Goal: Information Seeking & Learning: Stay updated

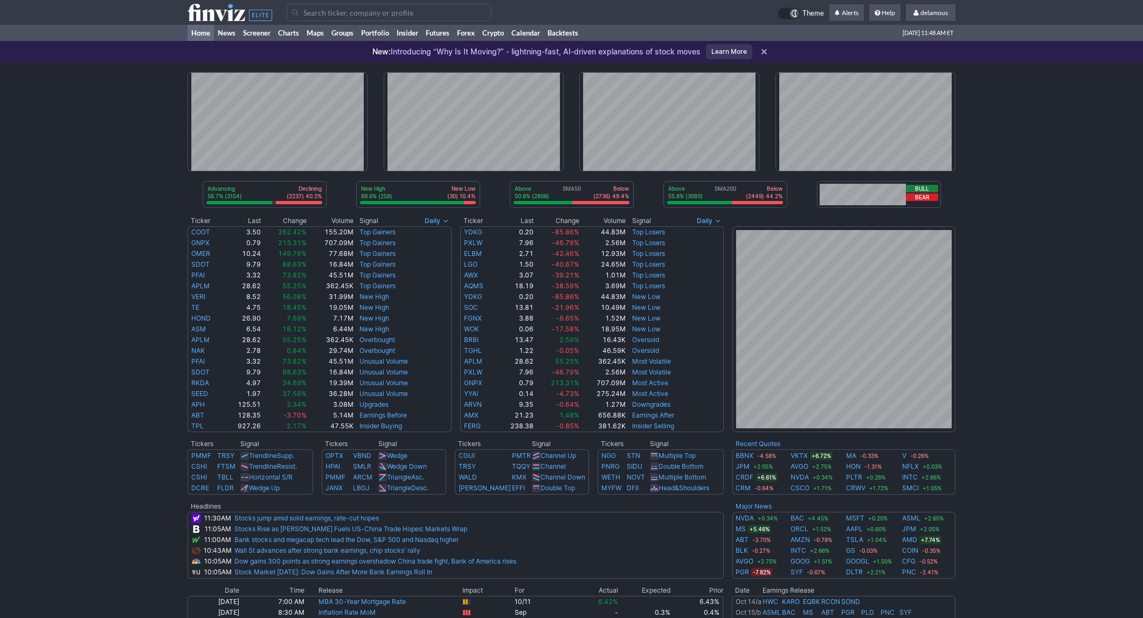
click at [1019, 406] on div "Advancing 56.7% (3154) Declining (2237) 40.2% New High 89.6% (258) New Low (30)…" at bounding box center [571, 458] width 1143 height 791
click at [97, 100] on div "Advancing 53.8% (2992) Declining (2397) 43.1% New High 89.3% (258) New Low (31)…" at bounding box center [571, 458] width 1143 height 791
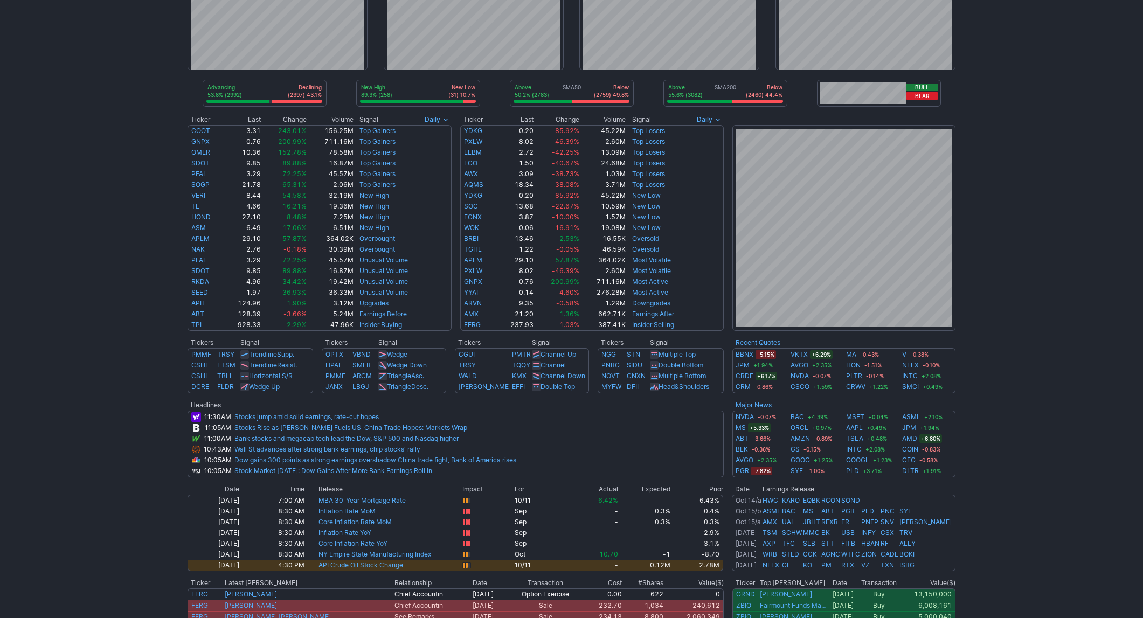
scroll to position [103, 0]
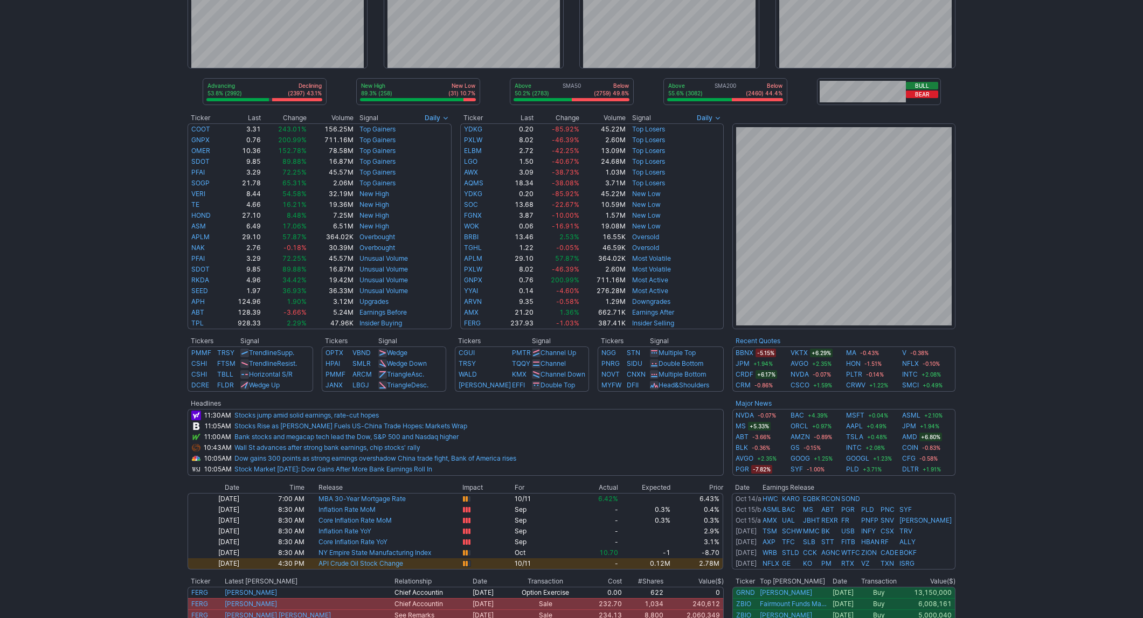
drag, startPoint x: 1025, startPoint y: 432, endPoint x: 894, endPoint y: 397, distance: 136.0
click at [1022, 432] on div "Advancing 53.8% (2992) Declining (2397) 43.1% New High 89.3% (258) New Low (31)…" at bounding box center [571, 355] width 1143 height 791
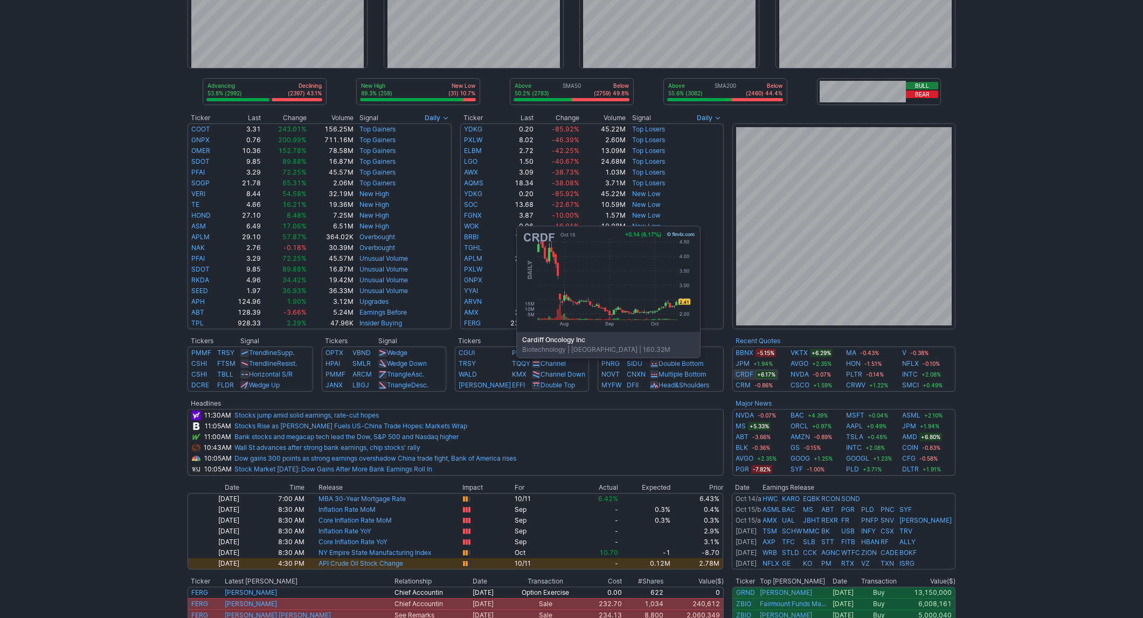
click at [748, 374] on link "CRDF" at bounding box center [745, 374] width 18 height 11
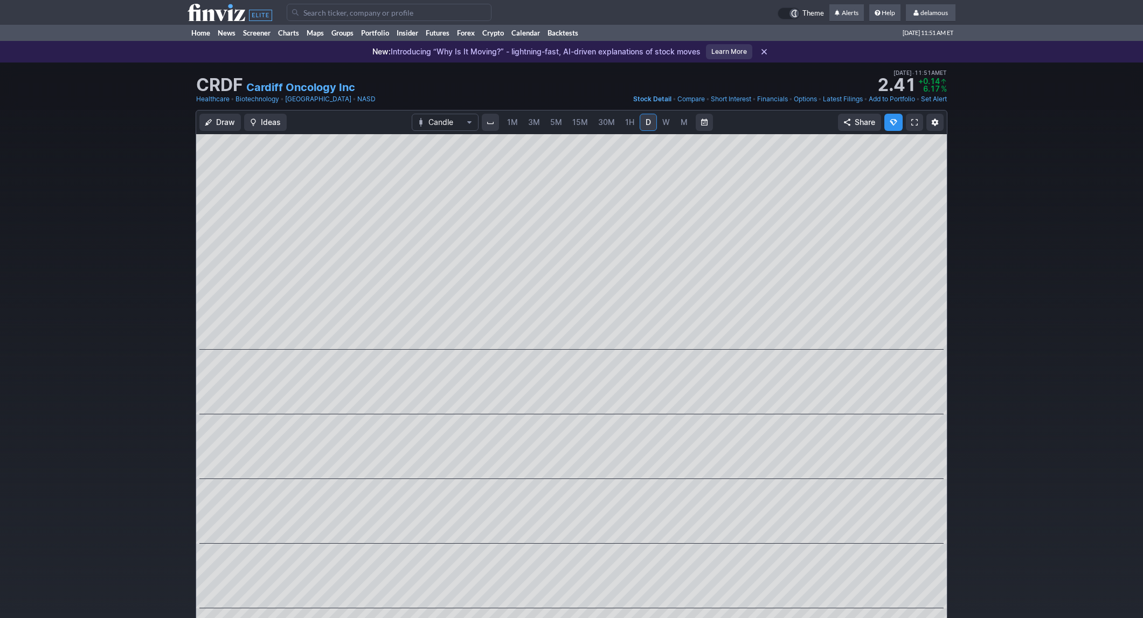
click at [206, 20] on use at bounding box center [230, 12] width 85 height 17
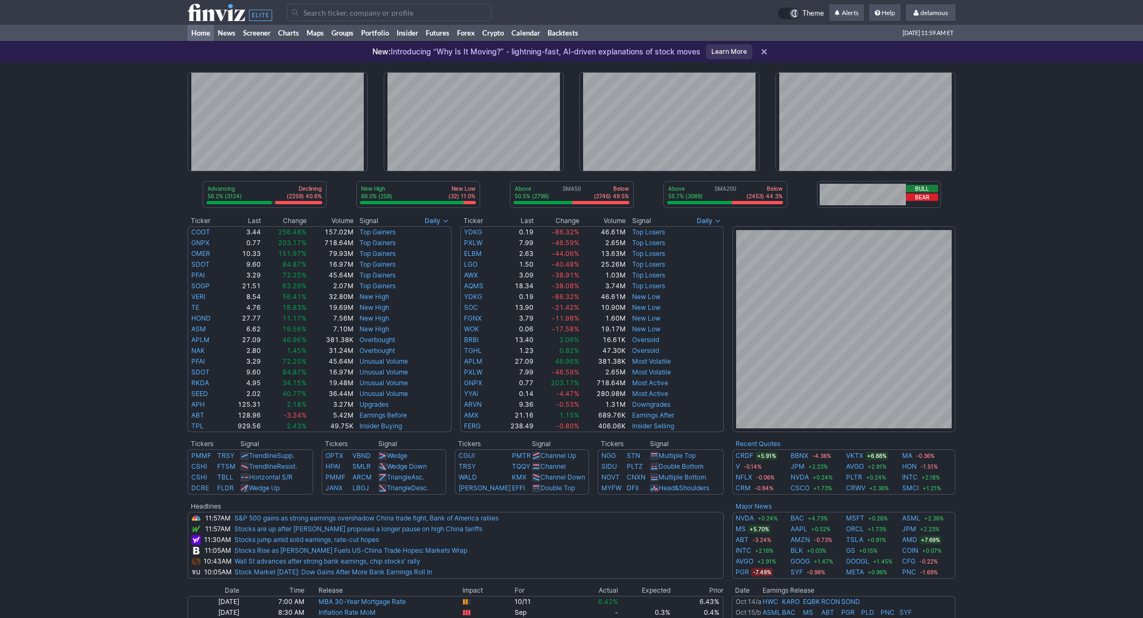
click at [79, 81] on div "Advancing 56.2% (3124) Declining (2259) 40.6% New High 89.0% (258) New Low (32)…" at bounding box center [571, 458] width 1143 height 791
click at [106, 63] on div "Advancing 56.2% (3124) Declining (2259) 40.6% New High 89.0% (258) New Low (32)…" at bounding box center [571, 458] width 1143 height 791
click at [1023, 108] on div "Advancing 56.7% (3150) Declining (2233) 40.2% New High 88.2% (261) New Low (35)…" at bounding box center [571, 458] width 1143 height 791
click at [1073, 388] on div "Advancing 56.6% (3147) Declining (2244) 40.4% New High 88.2% (261) New Low (35)…" at bounding box center [571, 458] width 1143 height 791
click at [53, 238] on div "Advancing 56.6% (3147) Declining (2244) 40.4% New High 88.2% (261) New Low (35)…" at bounding box center [571, 458] width 1143 height 791
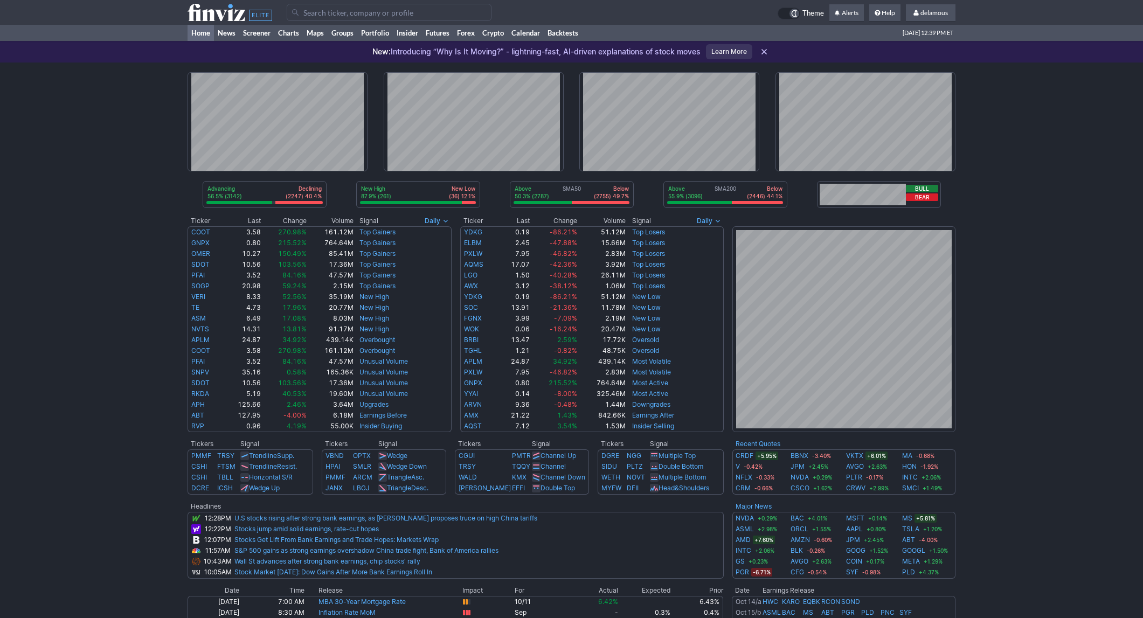
click at [1034, 175] on div "Advancing 56.5% (3142) Declining (2247) 40.4% New High 87.9% (261) New Low (36)…" at bounding box center [571, 458] width 1143 height 791
click at [1035, 175] on div "Advancing 56.5% (3142) Declining (2247) 40.4% New High 87.9% (261) New Low (36)…" at bounding box center [571, 458] width 1143 height 791
click at [1048, 108] on div "Advancing 53.7% (2983) Declining (2418) 43.5% New High 87.6% (262) New Low (37)…" at bounding box center [571, 458] width 1143 height 791
click at [1021, 160] on div "Advancing 49.3% (2741) Declining (2654) 47.7% New High 86.8% (262) New Low (40)…" at bounding box center [571, 458] width 1143 height 791
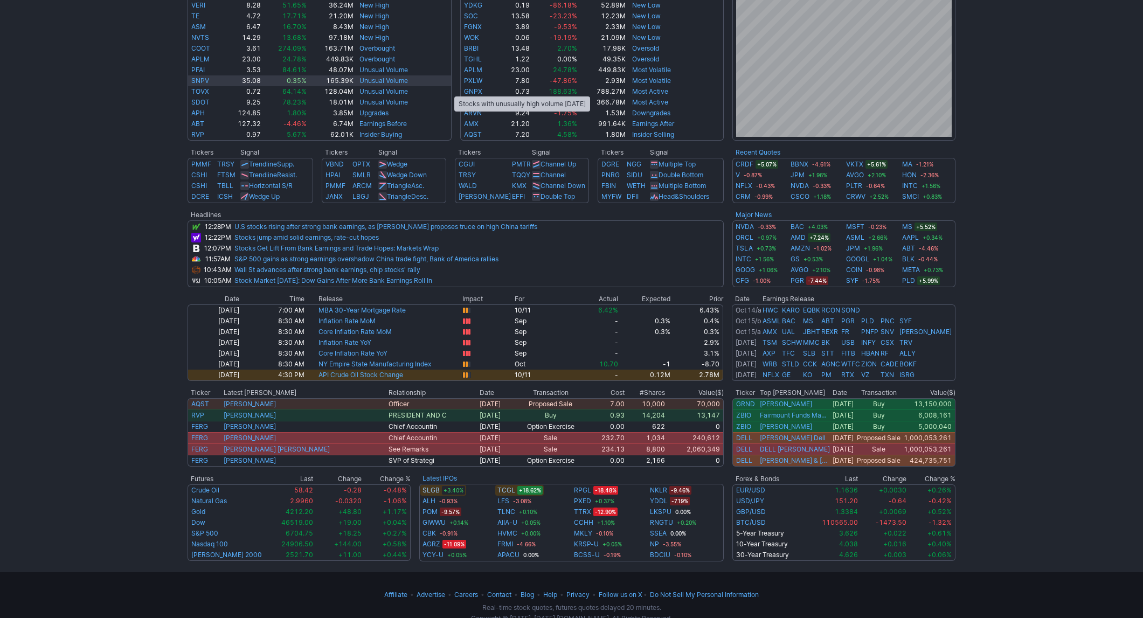
scroll to position [315, 0]
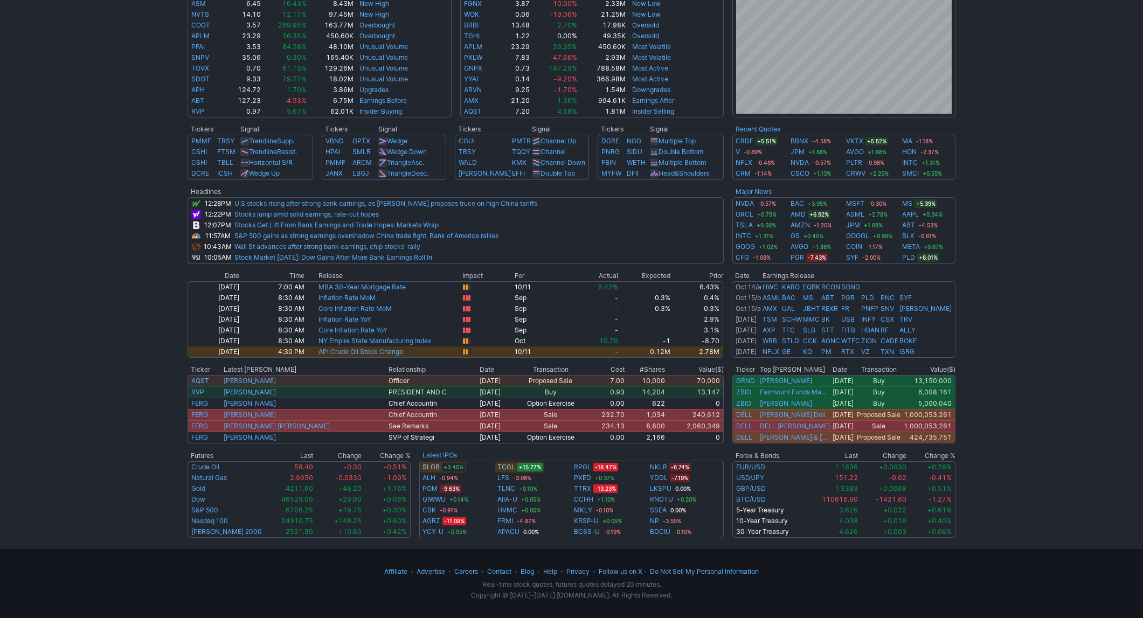
click at [981, 188] on div "Advancing 49.8% (2767) Declining (2635) 47.4% New High 86.2% (262) New Low (42)…" at bounding box center [571, 143] width 1143 height 791
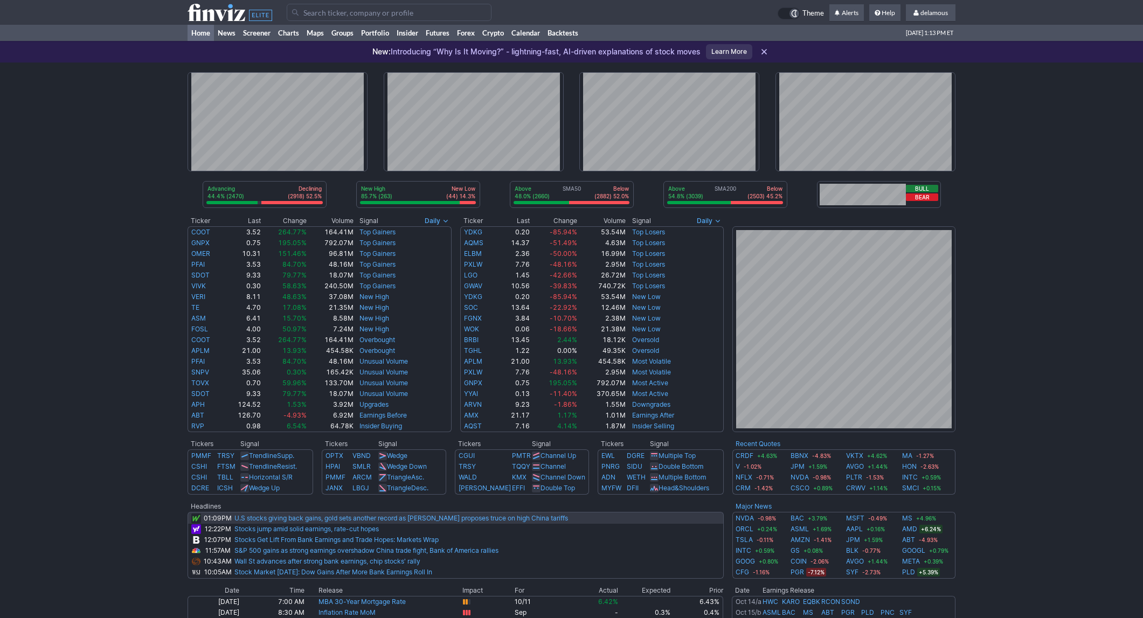
click at [517, 518] on link "U.S stocks giving back gains, gold sets another record as Bessent proposes truc…" at bounding box center [401, 518] width 334 height 8
click at [452, 520] on link "U.S stocks giving back gains, gold sets another record as Bessent proposes truc…" at bounding box center [401, 518] width 334 height 8
click at [1053, 330] on div "Advancing 44.1% (2454) Declining (2935) 52.8% New High 85.4% (263) New Low (45)…" at bounding box center [571, 458] width 1143 height 791
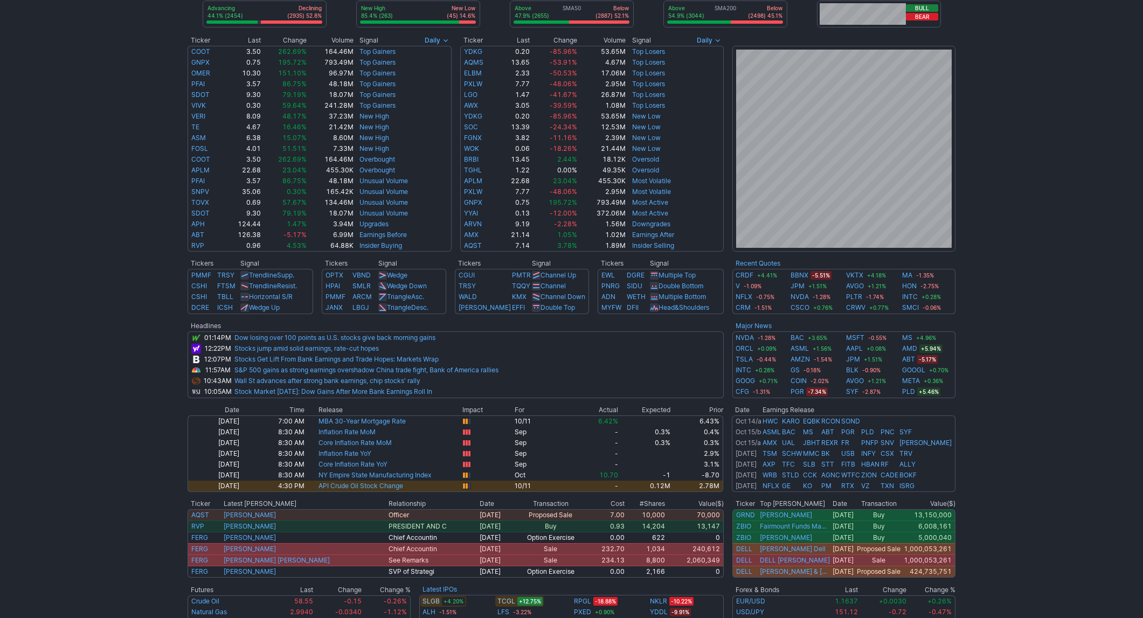
scroll to position [182, 0]
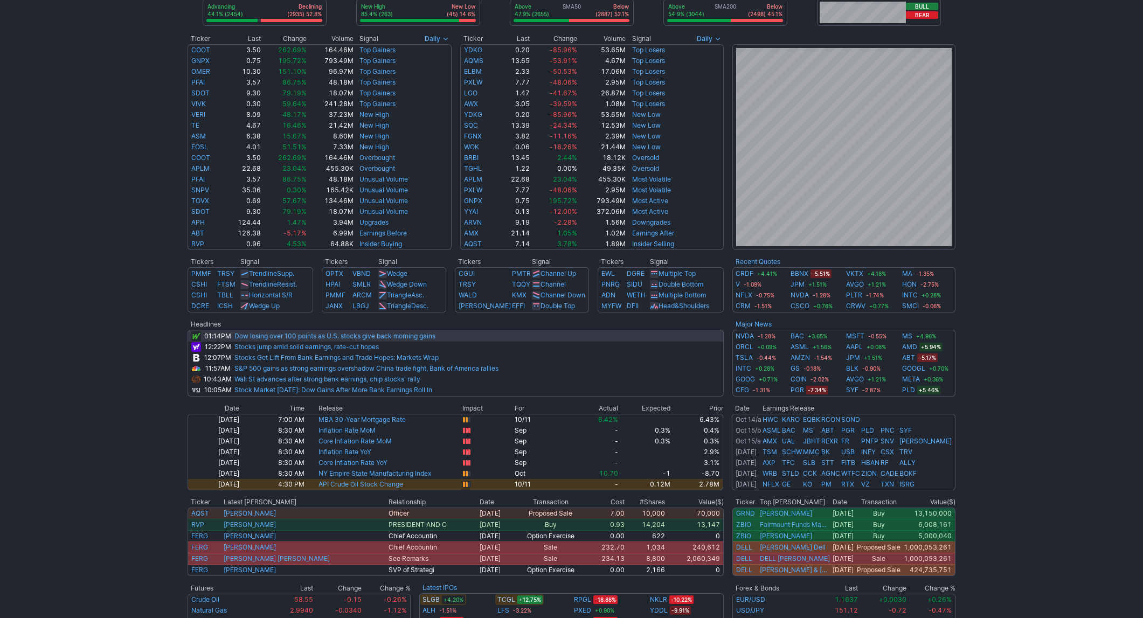
click at [322, 338] on link "Dow losing over 100 points as U.S. stocks give back morning gains" at bounding box center [334, 336] width 201 height 8
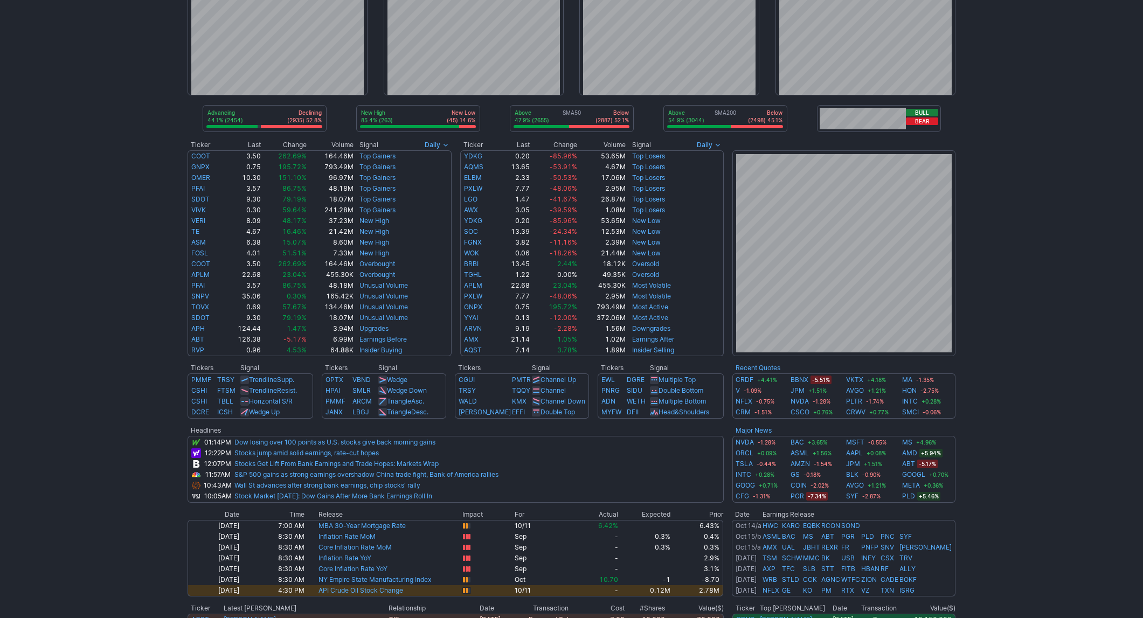
scroll to position [77, 0]
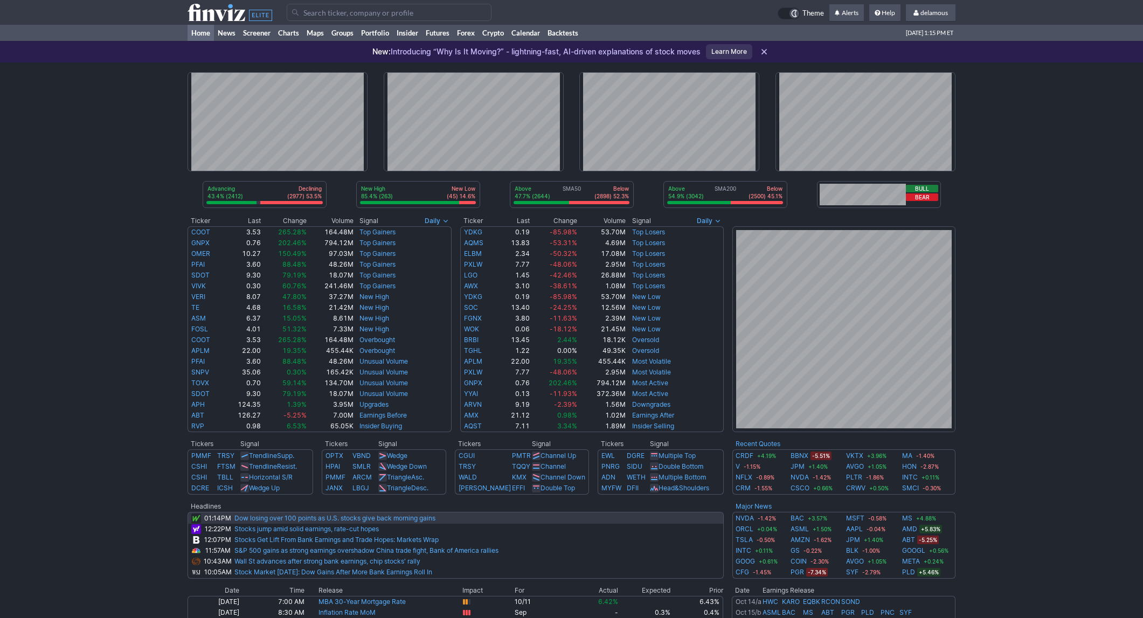
click at [377, 522] on link "Dow losing over 100 points as U.S. stocks give back morning gains" at bounding box center [334, 518] width 201 height 8
click at [1089, 117] on div "Advancing 44.4% (2467) Declining (2939) 52.9% New High 84.8% (263) New Low (47)…" at bounding box center [571, 458] width 1143 height 791
